Goal: Information Seeking & Learning: Learn about a topic

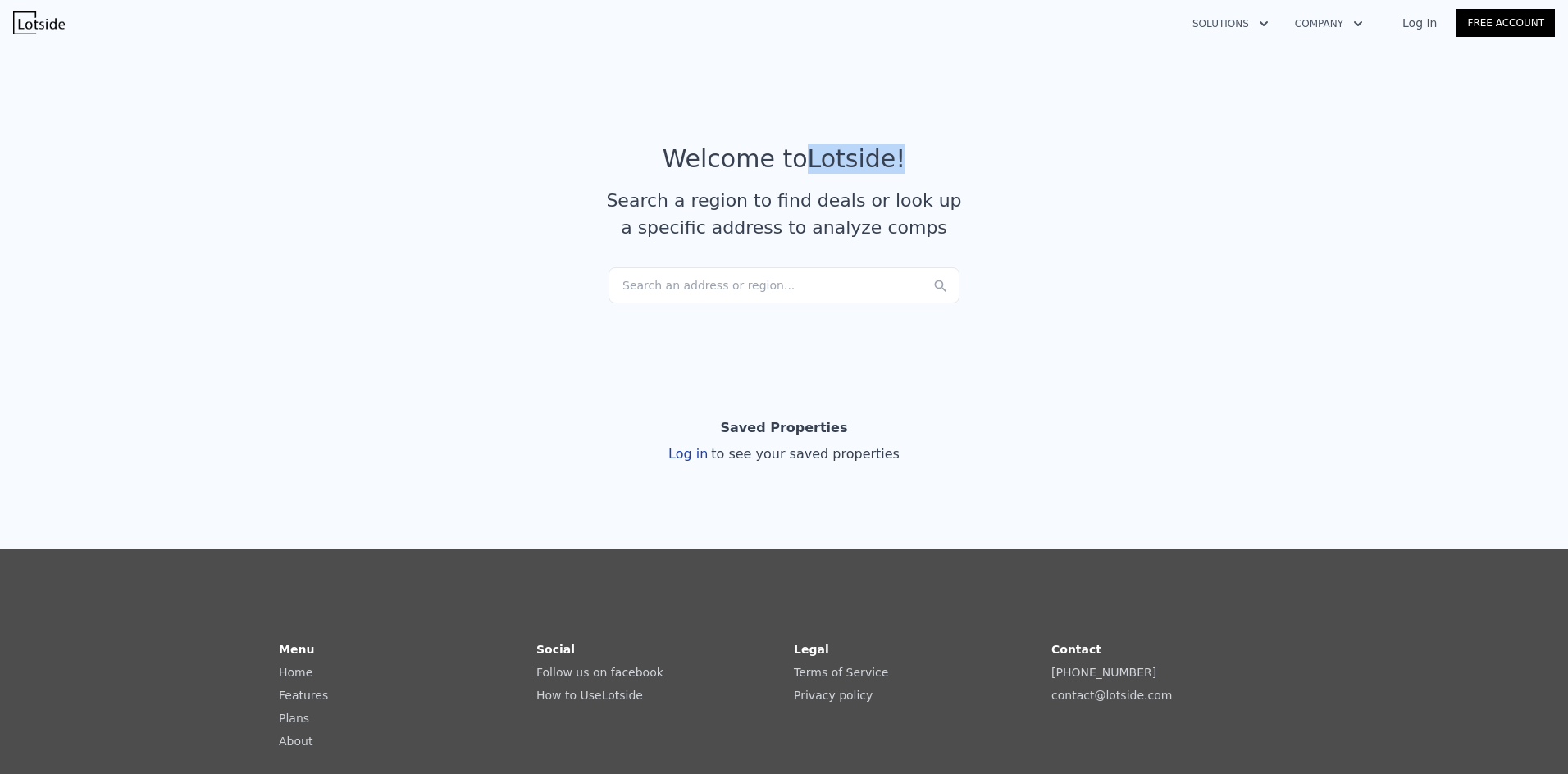
drag, startPoint x: 893, startPoint y: 160, endPoint x: 808, endPoint y: 161, distance: 85.0
click at [808, 161] on article "Welcome to Lotside ! Search a region to find deals or look up a specific addres…" at bounding box center [784, 205] width 1050 height 123
click at [1268, 22] on icon "button" at bounding box center [1264, 23] width 17 height 19
click at [1263, 161] on article "Welcome to Lotside ! Search a region to find deals or look up a specific addres…" at bounding box center [784, 205] width 1050 height 123
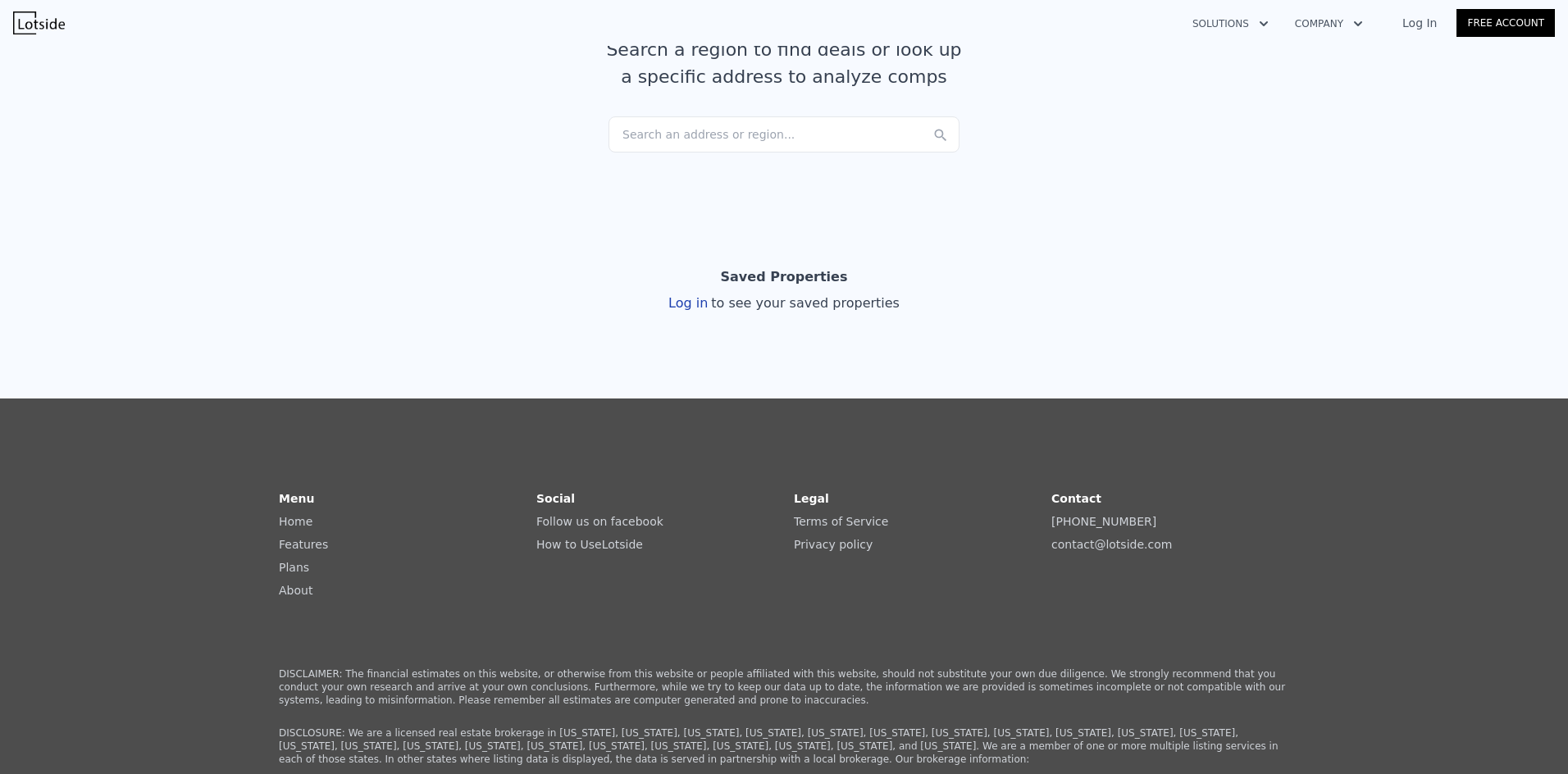
scroll to position [164, 0]
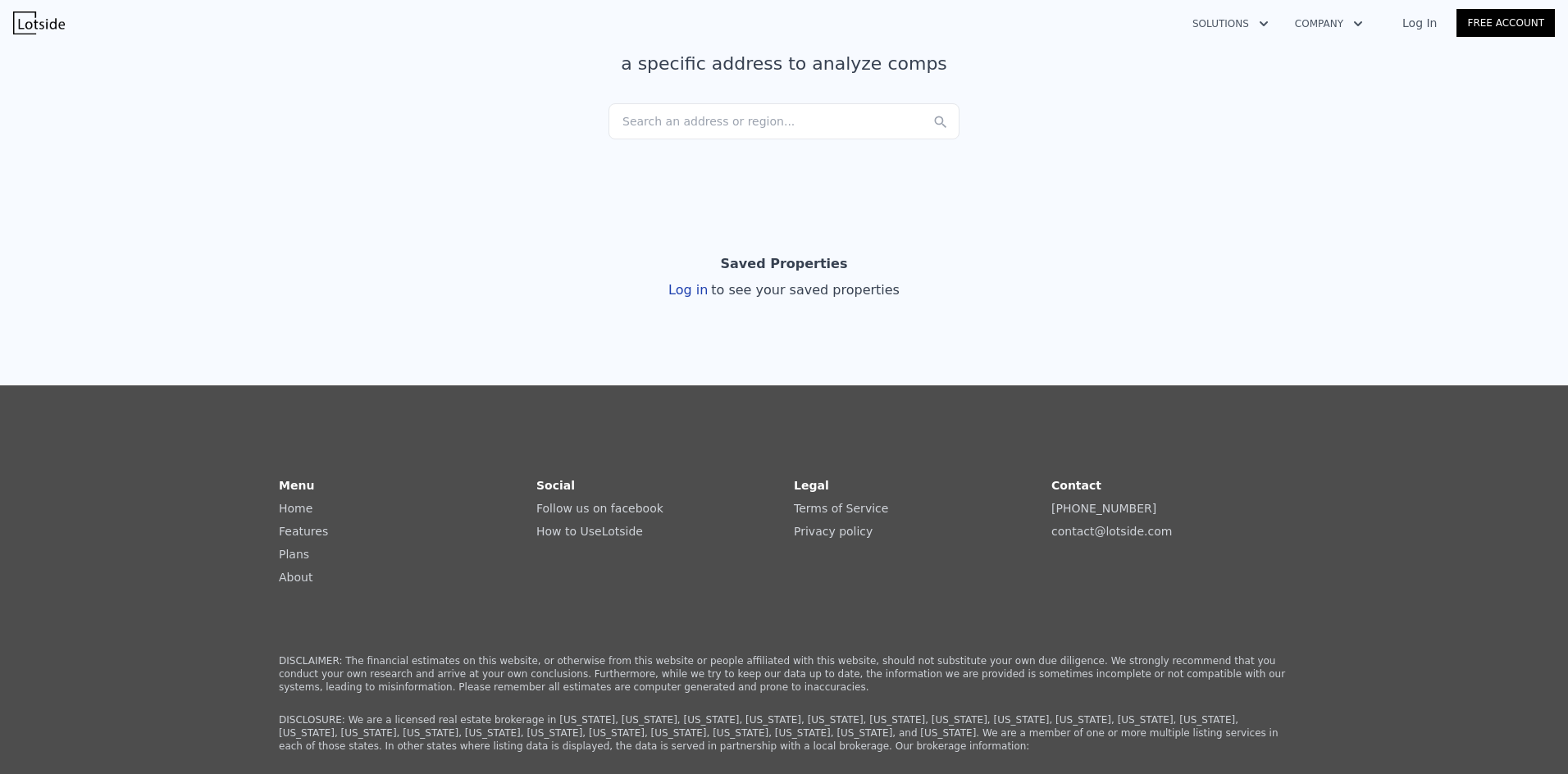
click at [306, 528] on link "Features" at bounding box center [303, 532] width 49 height 13
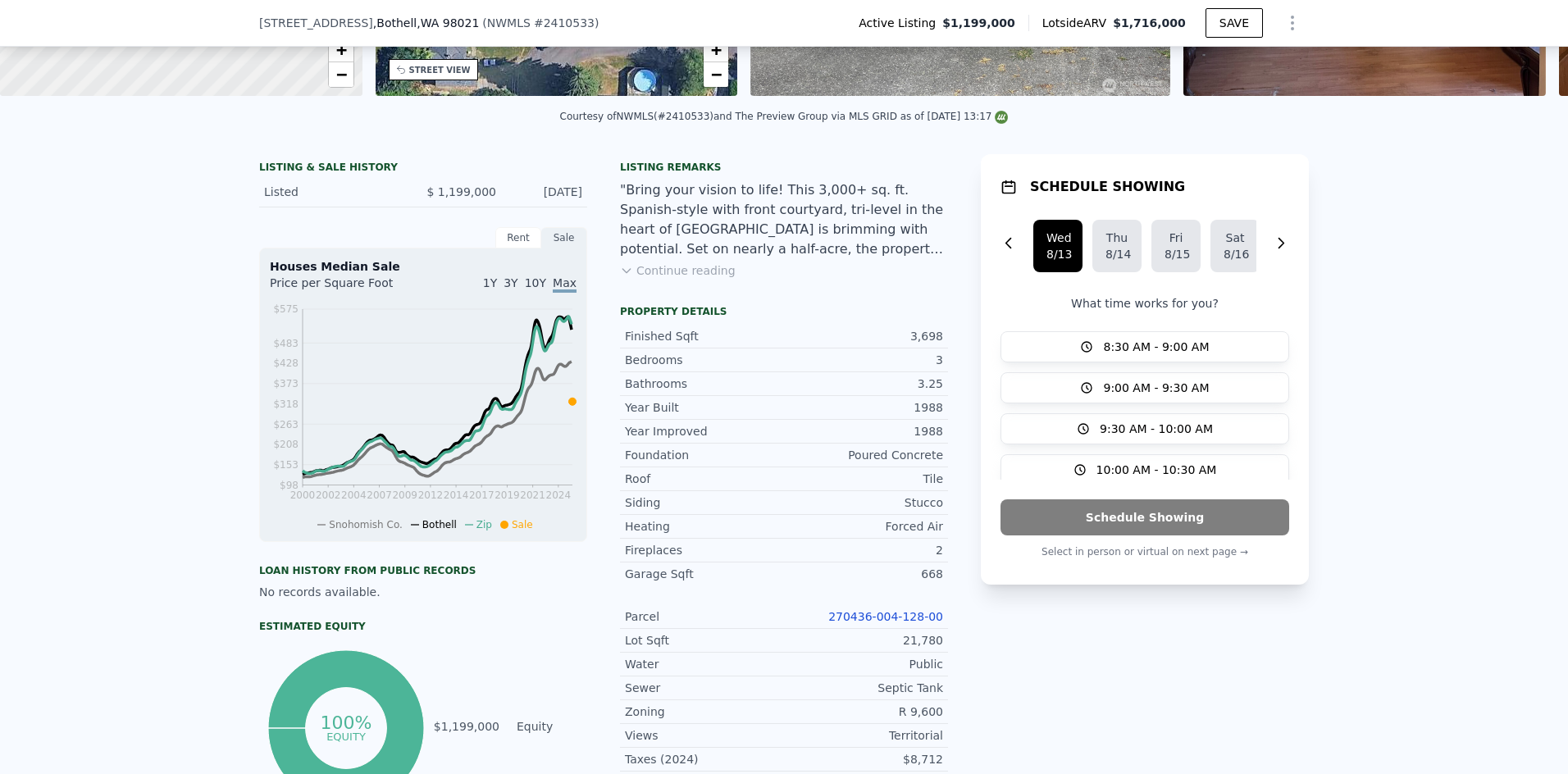
scroll to position [322, 0]
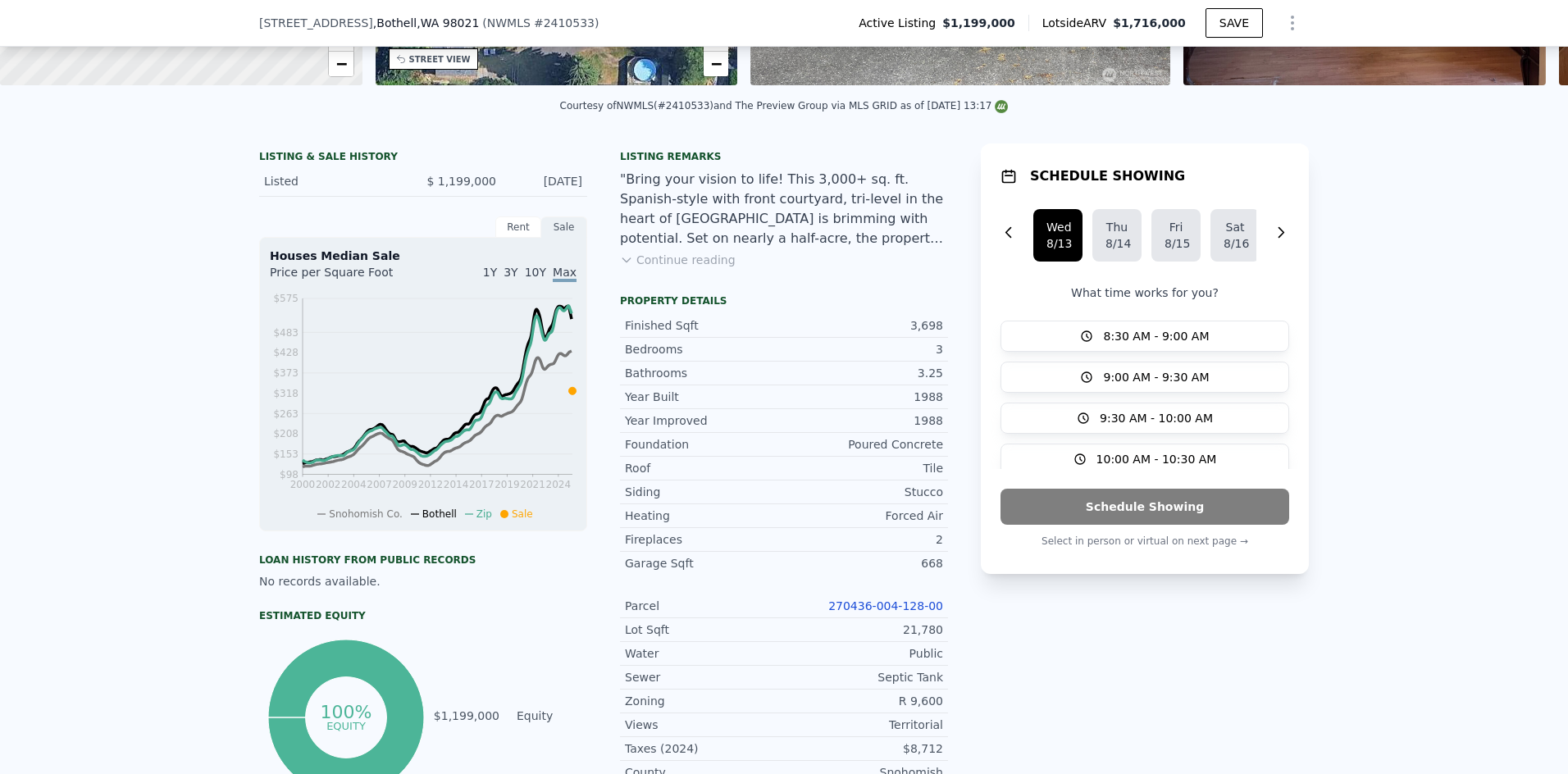
drag, startPoint x: 1468, startPoint y: 313, endPoint x: 1455, endPoint y: 316, distance: 13.3
click at [1468, 313] on div "LISTING & SALE HISTORY Listed $ 1,199,000 [DATE] Rent Sale Rent over time Price…" at bounding box center [784, 673] width 1568 height 1085
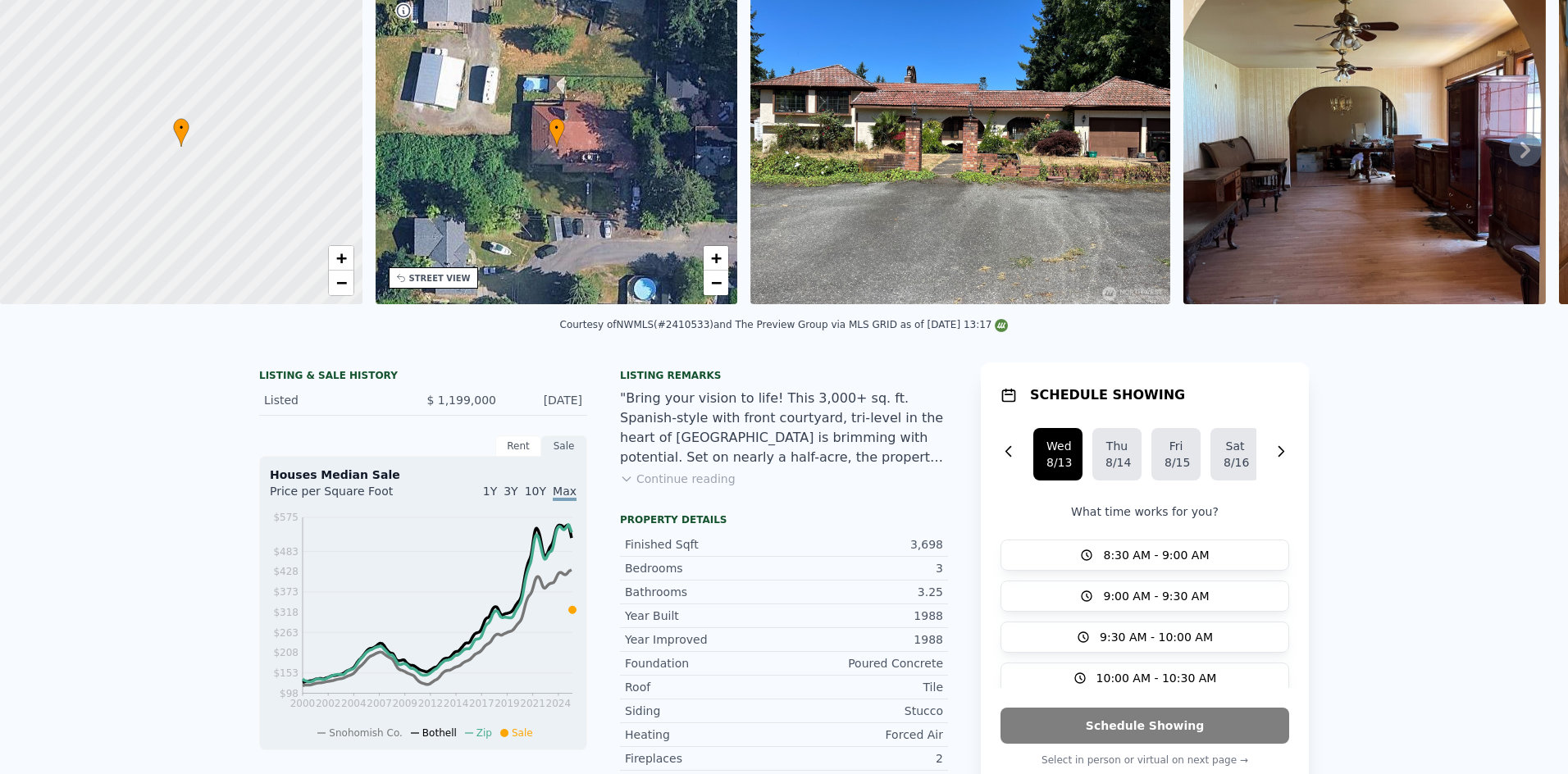
scroll to position [6, 0]
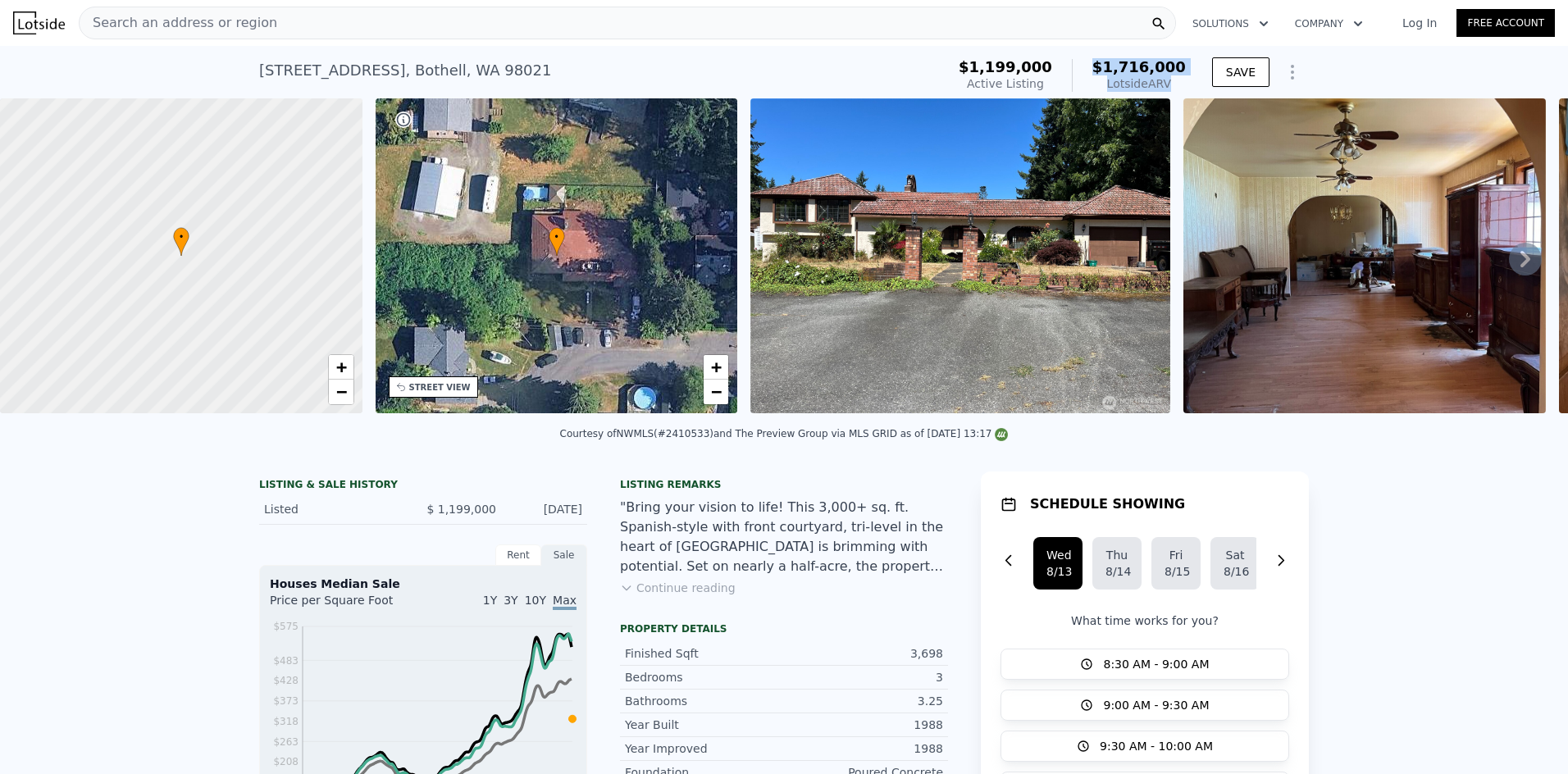
drag, startPoint x: 1107, startPoint y: 62, endPoint x: 1169, endPoint y: 82, distance: 65.1
click at [1169, 82] on div "$1,716,000 Lotside ARV" at bounding box center [1129, 75] width 114 height 33
click at [1176, 81] on div "Lotside ARV" at bounding box center [1138, 84] width 93 height 17
